Goal: Information Seeking & Learning: Learn about a topic

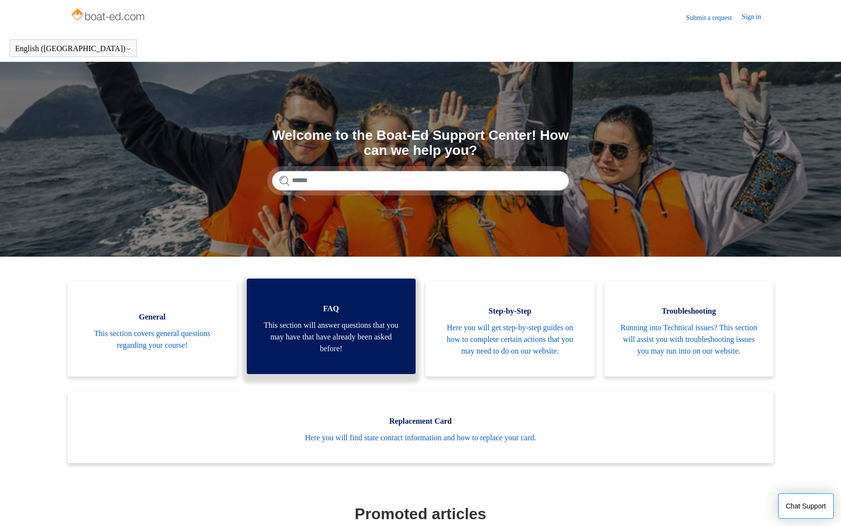
click at [362, 315] on span "FAQ" at bounding box center [331, 309] width 140 height 12
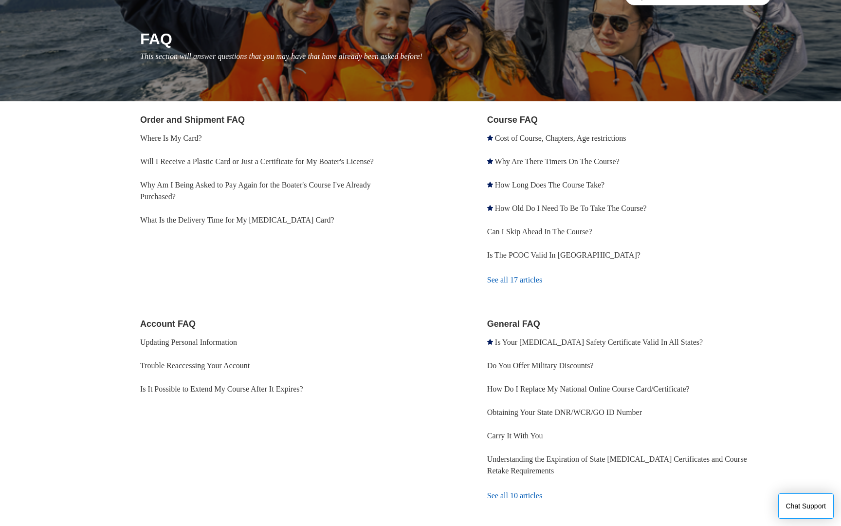
scroll to position [102, 0]
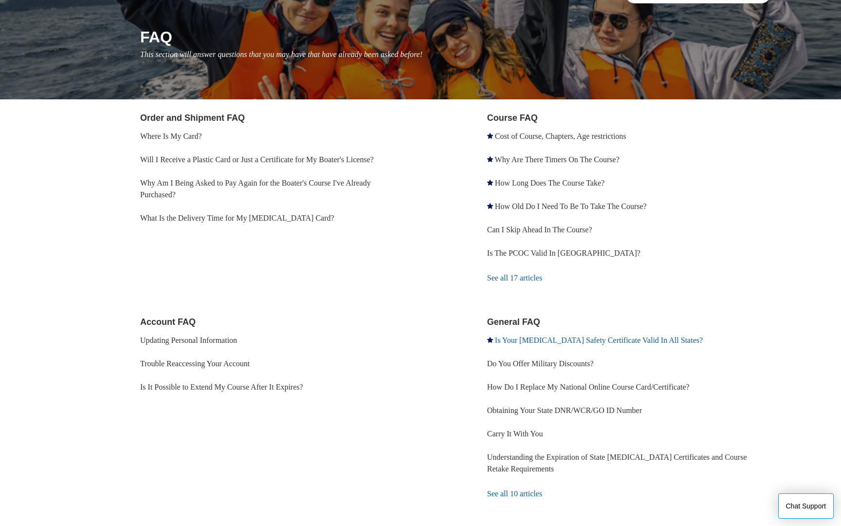
click at [518, 343] on link "Is Your [MEDICAL_DATA] Safety Certificate Valid In All States?" at bounding box center [599, 340] width 208 height 8
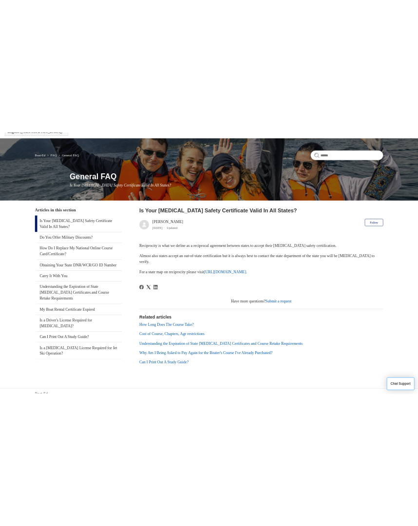
scroll to position [60, 0]
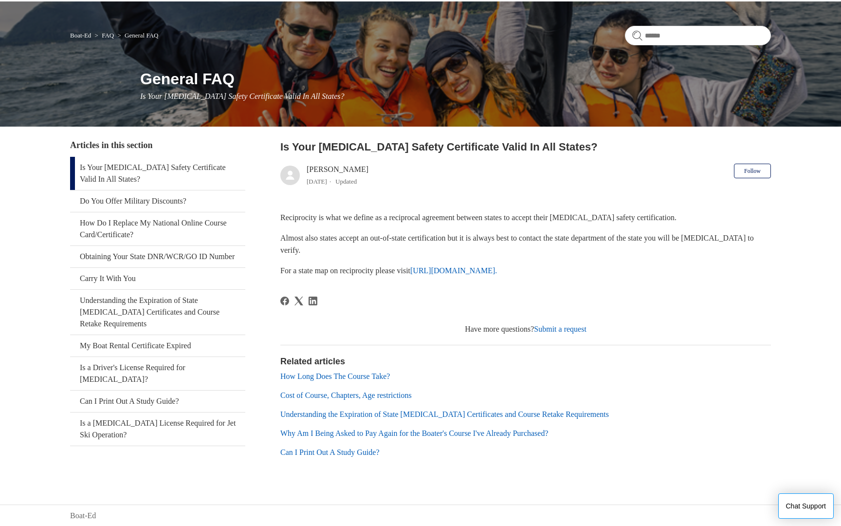
click at [445, 267] on link "https://www.nasbla.org/nasblamain/education/reciprocity." at bounding box center [453, 270] width 87 height 8
click at [819, 506] on button "Chat Support" at bounding box center [807, 505] width 56 height 25
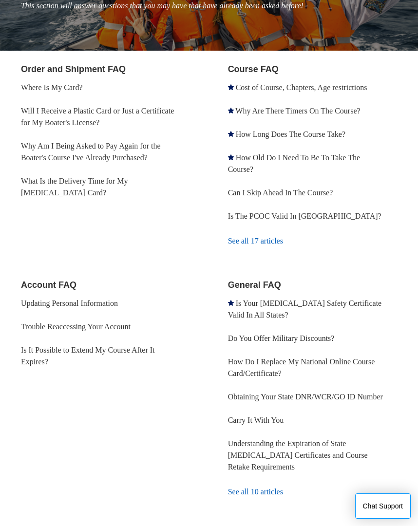
scroll to position [159, 0]
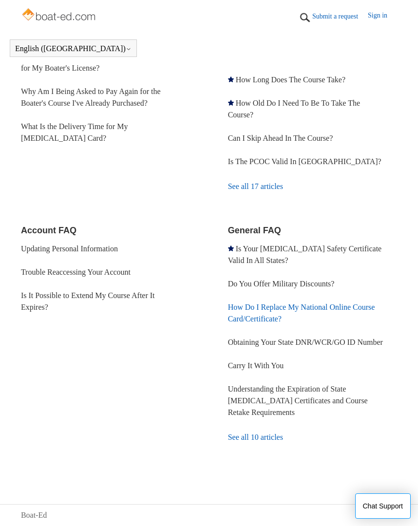
click at [250, 315] on link "How Do I Replace My National Online Course Card/Certificate?" at bounding box center [301, 313] width 147 height 20
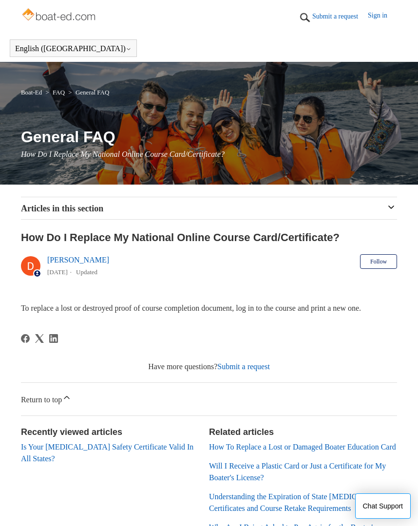
click at [370, 13] on link "Sign in" at bounding box center [382, 17] width 29 height 15
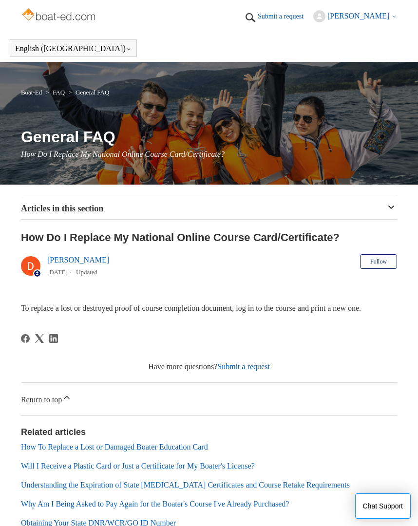
click at [391, 20] on button "[PERSON_NAME]" at bounding box center [355, 16] width 84 height 12
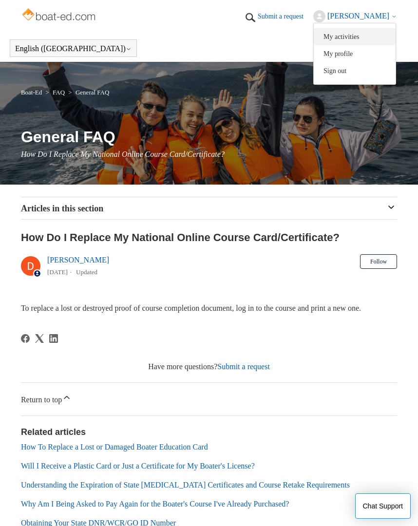
click at [375, 42] on link "My activities" at bounding box center [355, 36] width 82 height 17
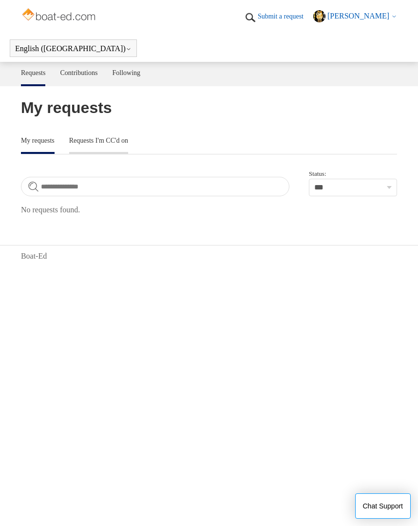
click at [117, 143] on link "Requests I'm CC'd on" at bounding box center [98, 140] width 59 height 20
click at [357, 16] on span "[PERSON_NAME]" at bounding box center [358, 16] width 62 height 8
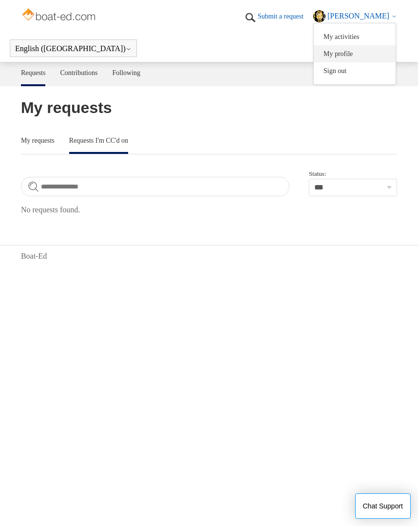
click at [358, 58] on link "My profile" at bounding box center [355, 53] width 82 height 17
